Goal: Communication & Community: Answer question/provide support

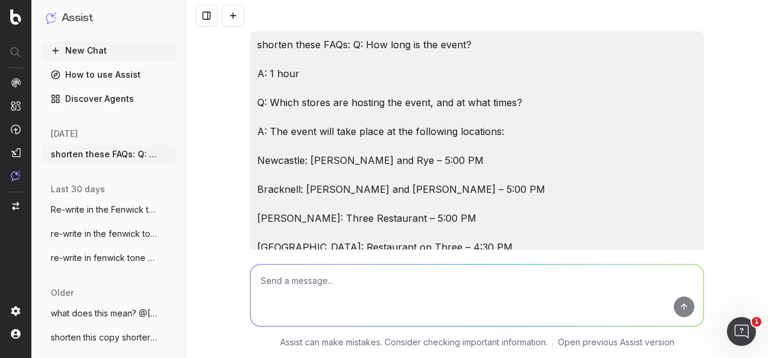
click at [350, 293] on textarea at bounding box center [476, 296] width 453 height 62
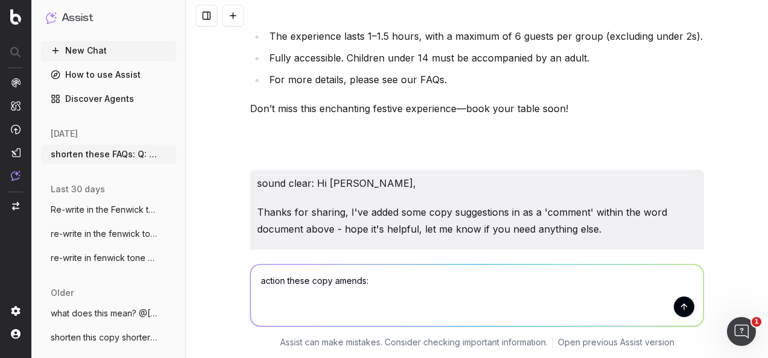
paste textarea "Lor ips dolorsit amet cons adipiscing/elitsed : Doeiusmod Temporinc Utl : (Etd …"
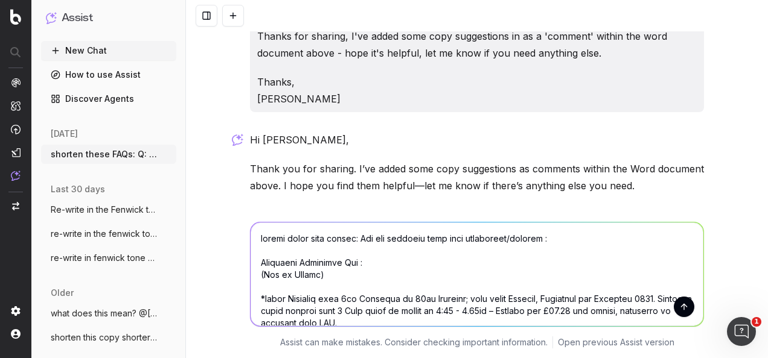
type textarea "loremi dolor sita consec: Adi eli seddoeiu temp inci utlaboreet/dolorem : Aliqu…"
click at [686, 297] on button "submit" at bounding box center [684, 307] width 21 height 21
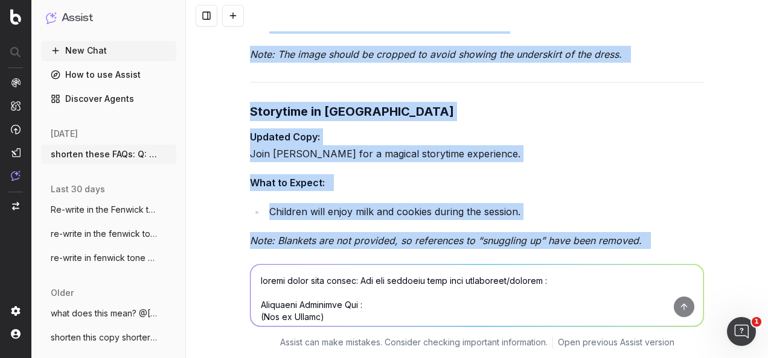
scroll to position [15702, 0]
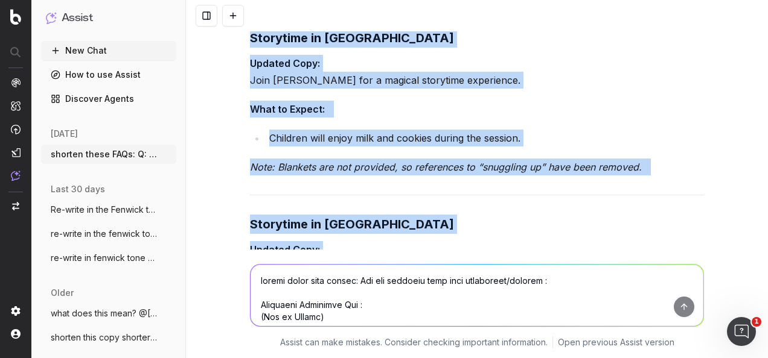
drag, startPoint x: 246, startPoint y: 141, endPoint x: 710, endPoint y: 132, distance: 464.2
click at [710, 132] on div "shorten these FAQs: Q: How long is the event? A: 1 hour Q: Which stores are hos…" at bounding box center [477, 179] width 582 height 358
copy div "Loremipsu Dolorsita Con Adipisc Elit: Seddo Eiusmodt inci 4ut Laboreet do 99ma …"
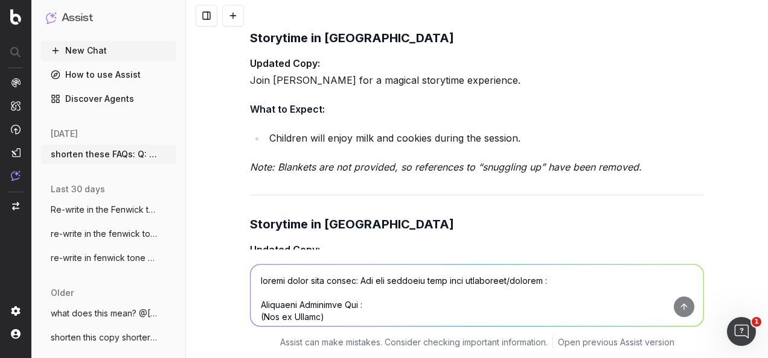
click at [360, 271] on textarea at bounding box center [476, 296] width 453 height 62
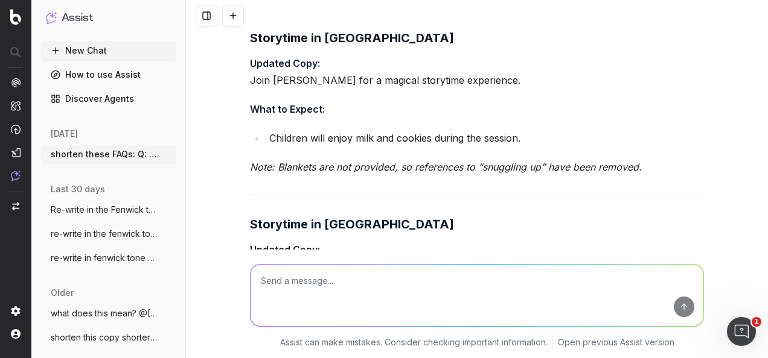
paste textarea "Sound clear: I've also emailed you across the digital copy updates/ amends - th…"
type textarea "Sound clear: I've also emailed you across the digital copy updates/ amends - th…"
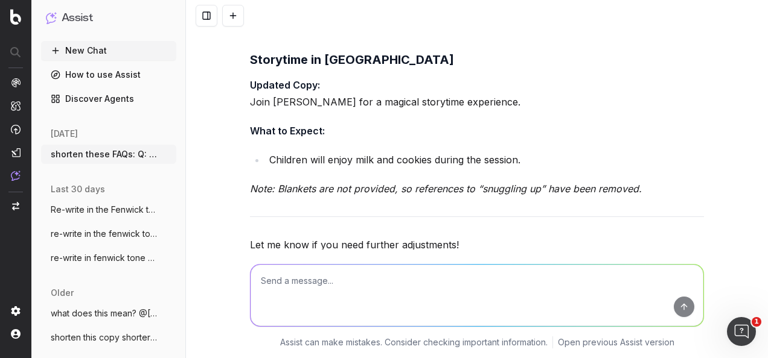
scroll to position [15869, 0]
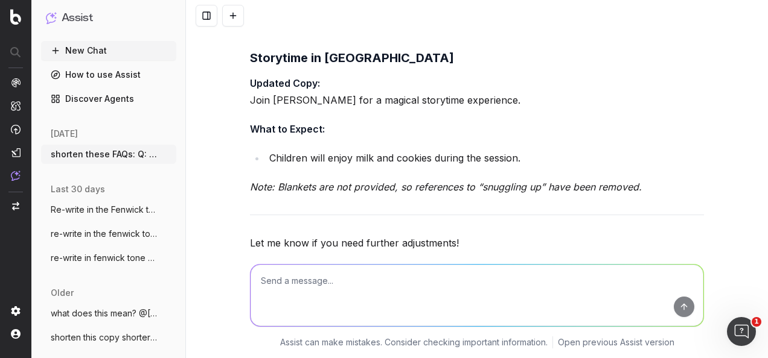
drag, startPoint x: 497, startPoint y: 188, endPoint x: 235, endPoint y: 172, distance: 262.4
copy div "I’ve also emailed you the digital copy updates and amendments. Some sections in…"
click at [351, 272] on textarea at bounding box center [476, 296] width 453 height 62
paste textarea "I've emailed you across the requested digital copy changes - some sections incl…"
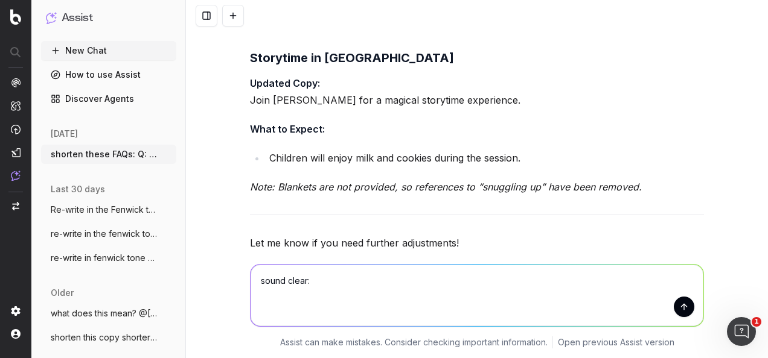
type textarea "sound clear: I've emailed you across the requested digital copy changes - some …"
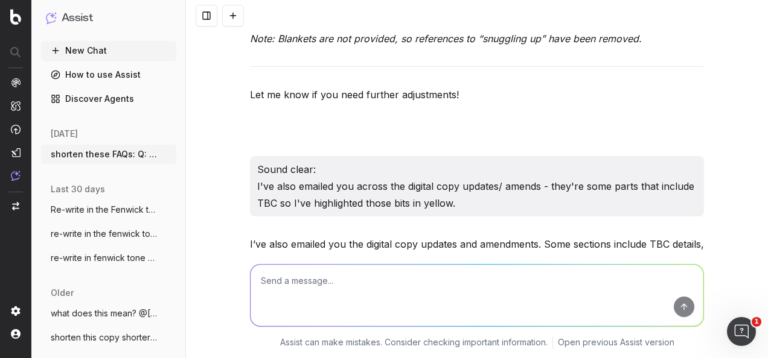
scroll to position [16019, 0]
drag, startPoint x: 390, startPoint y: 188, endPoint x: 244, endPoint y: 170, distance: 147.2
copy p "I’ve emailed you the requested digital copy changes. Sections with TBC details …"
click at [348, 287] on textarea at bounding box center [476, 296] width 453 height 62
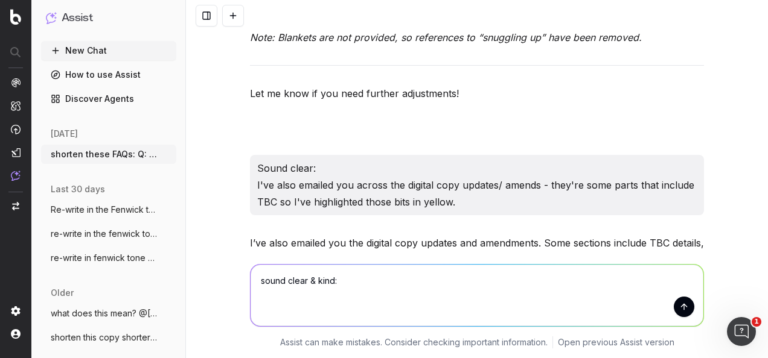
paste textarea "I’ve emailed you the requested digital copy changes. Sections with TBC details …"
type textarea "sound clear & kind: I’ve emailed you the requested digital copy changes. Sectio…"
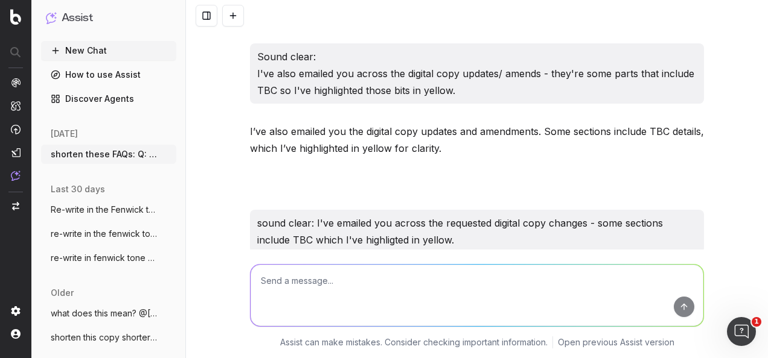
scroll to position [16168, 0]
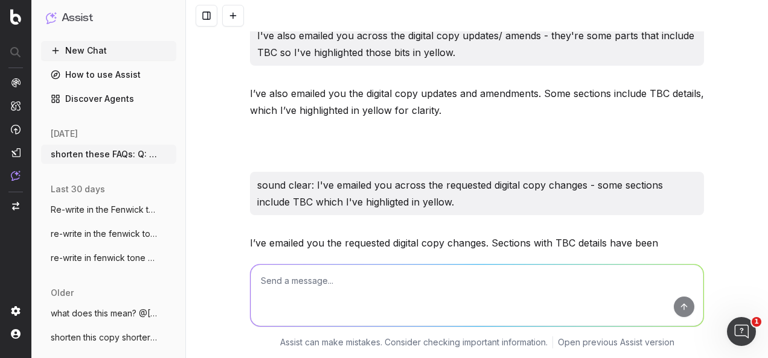
drag, startPoint x: 552, startPoint y: 189, endPoint x: 245, endPoint y: 170, distance: 307.8
copy p "I’ve emailed you the requested digital copy changes, and I’ve highlighted any s…"
click at [463, 279] on textarea at bounding box center [476, 296] width 453 height 62
paste textarea "Loremipsu Dolorsita Con Adipisc Elit: Seddo Eiusmodt inci 5ut Laboreet do 09ma …"
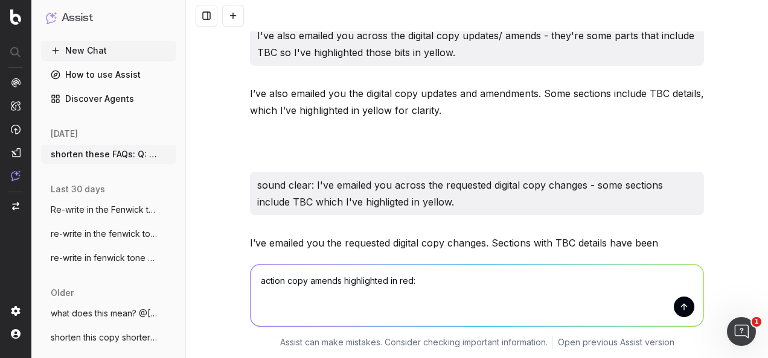
type textarea "loremi dolo sitame consectetur ad eli: Seddoeius Temporinc Utl Etdolor Magn: Al…"
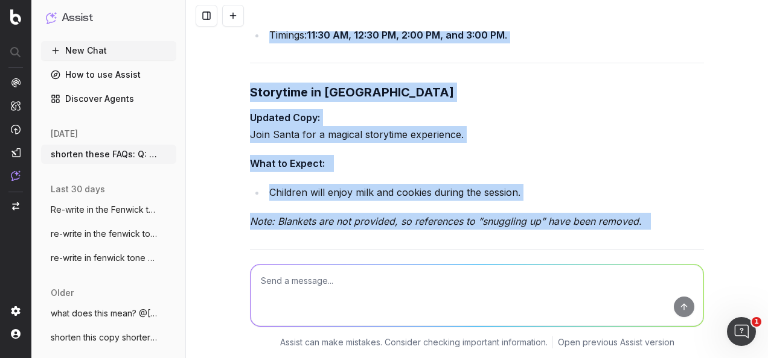
scroll to position [18199, 0]
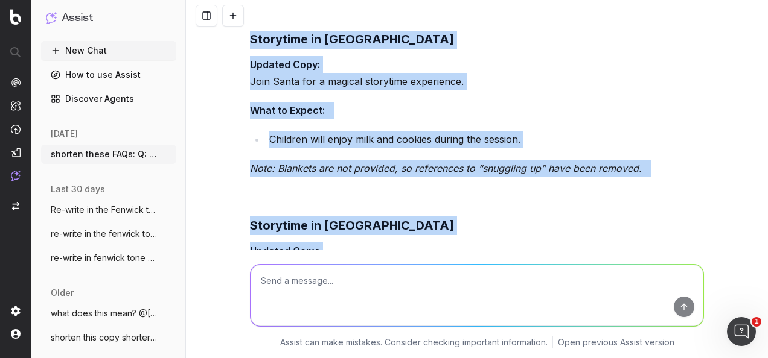
drag, startPoint x: 243, startPoint y: 163, endPoint x: 691, endPoint y: 136, distance: 449.2
copy div "Loremipsu Dolorsita Con Adipisc Elit: Seddo Eiusmodt inci 6ut Laboreet do 40ma …"
